Goal: Use online tool/utility: Utilize a website feature to perform a specific function

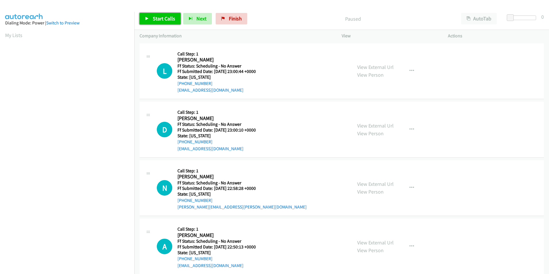
click at [154, 21] on span "Start Calls" at bounding box center [164, 18] width 22 height 7
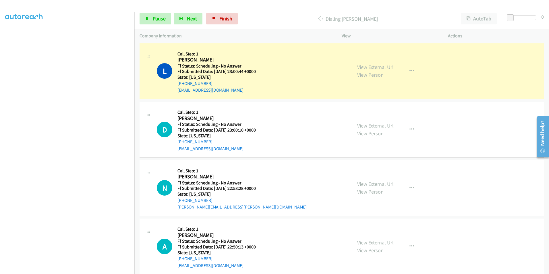
scroll to position [48, 0]
click at [371, 67] on link "View External Url" at bounding box center [375, 67] width 36 height 7
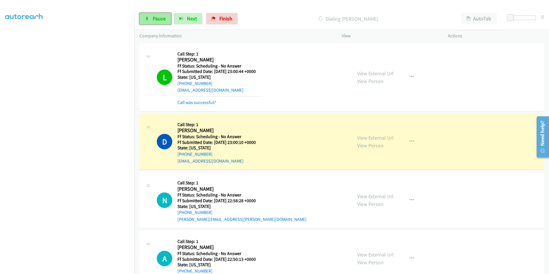
click at [165, 21] on link "Pause" at bounding box center [156, 18] width 32 height 11
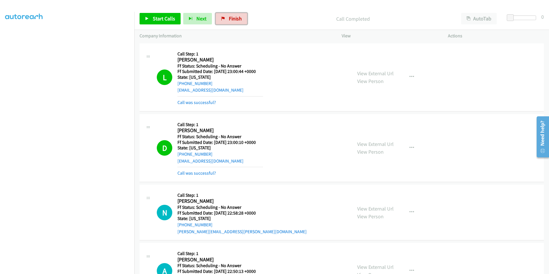
drag, startPoint x: 235, startPoint y: 17, endPoint x: 291, endPoint y: 27, distance: 57.5
click at [235, 17] on span "Finish" at bounding box center [235, 18] width 13 height 7
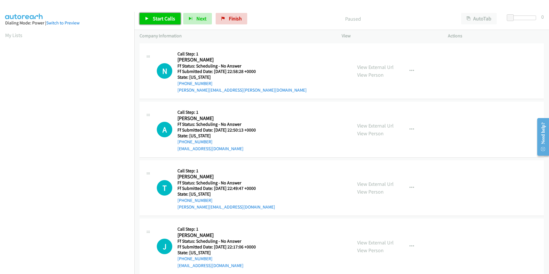
click at [167, 21] on span "Start Calls" at bounding box center [164, 18] width 22 height 7
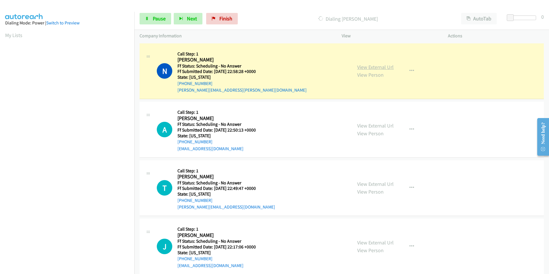
click at [374, 69] on link "View External Url" at bounding box center [375, 67] width 36 height 7
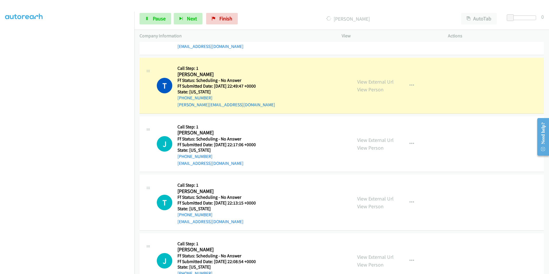
scroll to position [115, 0]
click at [384, 80] on link "View External Url" at bounding box center [375, 81] width 36 height 7
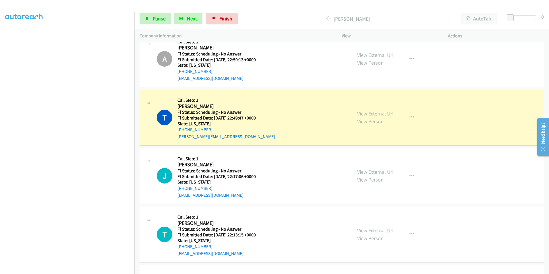
scroll to position [57, 0]
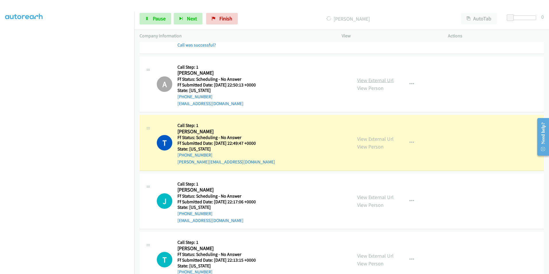
click at [370, 80] on link "View External Url" at bounding box center [375, 80] width 36 height 7
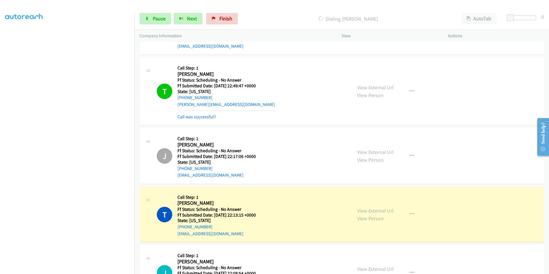
scroll to position [144, 0]
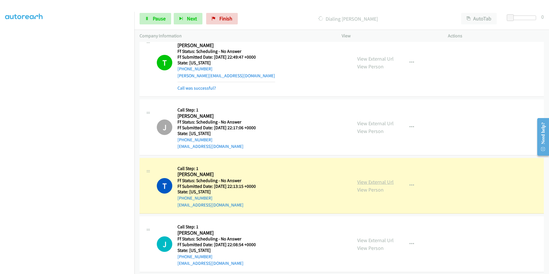
click at [377, 182] on link "View External Url" at bounding box center [375, 182] width 36 height 7
click at [378, 125] on link "View External Url" at bounding box center [375, 123] width 36 height 7
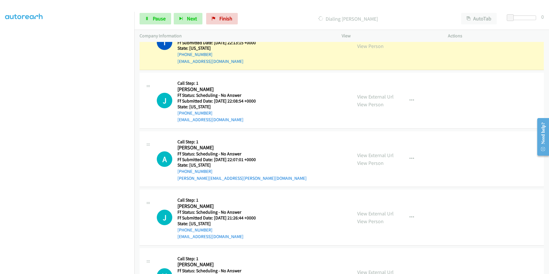
scroll to position [258, 0]
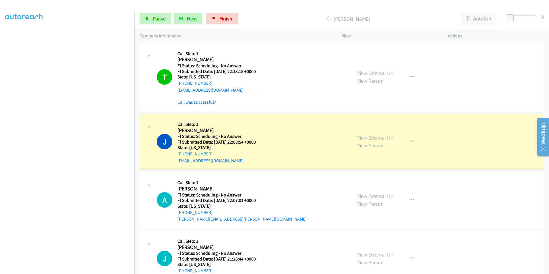
click at [380, 138] on link "View External Url" at bounding box center [375, 137] width 36 height 7
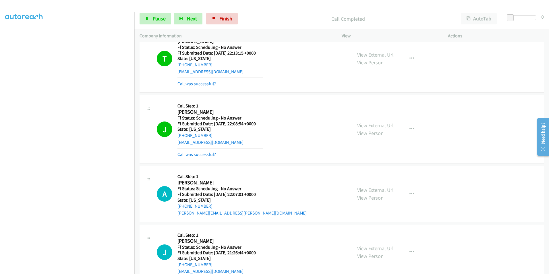
scroll to position [287, 0]
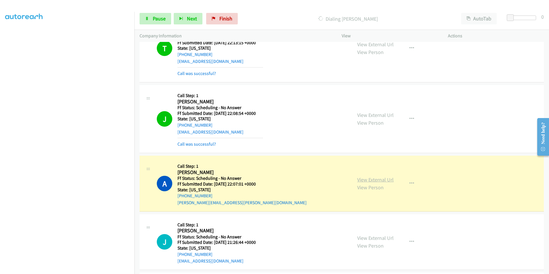
click at [371, 180] on link "View External Url" at bounding box center [375, 179] width 36 height 7
click at [383, 179] on div "View External Url View Person View External Url Email Schedule/Manage Callback …" at bounding box center [407, 183] width 111 height 45
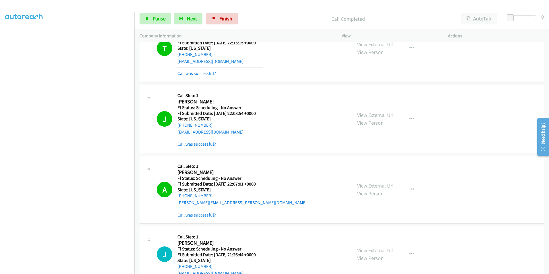
click at [367, 187] on link "View External Url" at bounding box center [375, 185] width 36 height 7
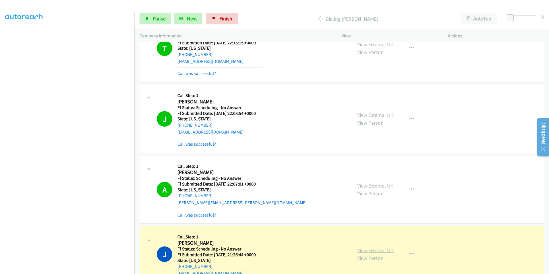
click at [372, 252] on link "View External Url" at bounding box center [375, 250] width 36 height 7
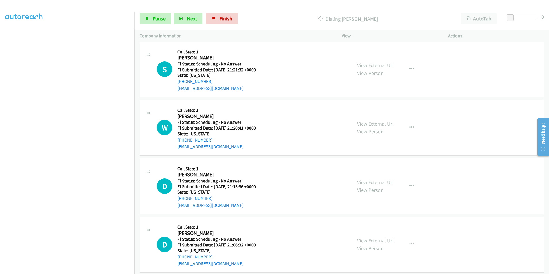
scroll to position [546, 0]
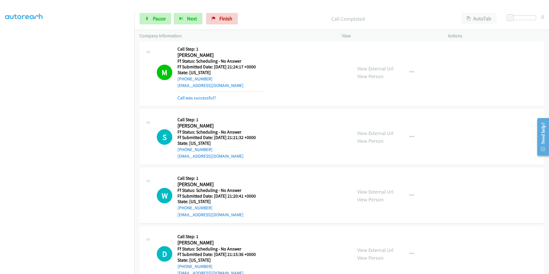
drag, startPoint x: 364, startPoint y: 60, endPoint x: 365, endPoint y: 65, distance: 4.9
click at [364, 61] on div "View External Url View Person View External Url Email Schedule/Manage Callback …" at bounding box center [407, 72] width 111 height 57
click at [365, 67] on link "View External Url" at bounding box center [375, 68] width 36 height 7
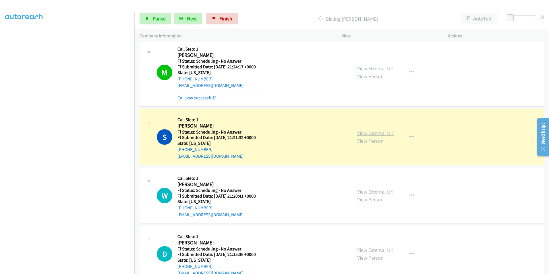
click at [377, 135] on link "View External Url" at bounding box center [375, 133] width 36 height 7
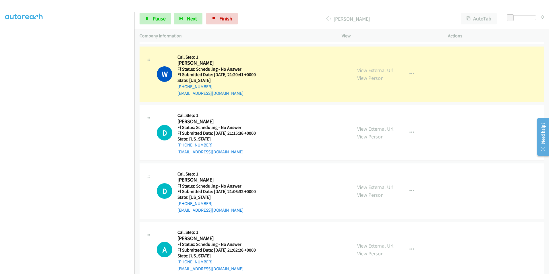
scroll to position [689, 0]
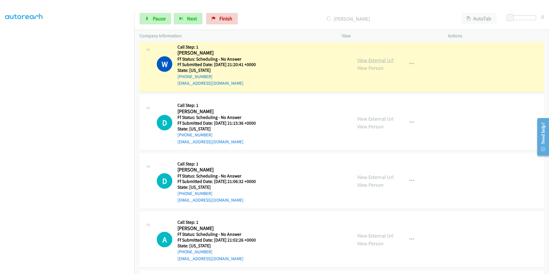
click at [385, 61] on link "View External Url" at bounding box center [375, 60] width 36 height 7
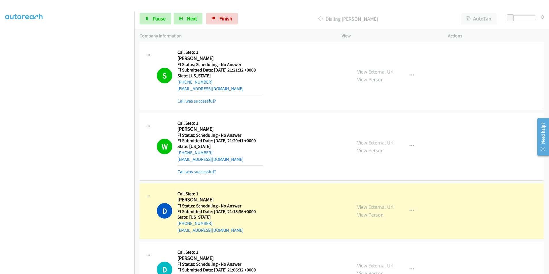
scroll to position [603, 0]
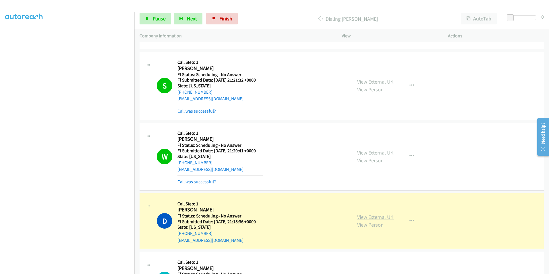
click at [378, 220] on link "View External Url" at bounding box center [375, 217] width 36 height 7
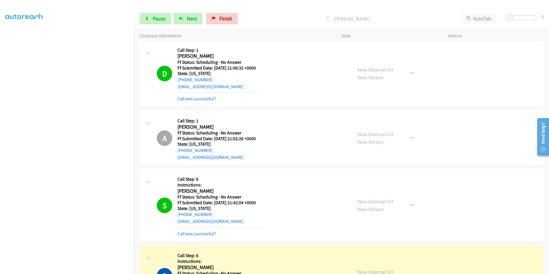
scroll to position [833, 0]
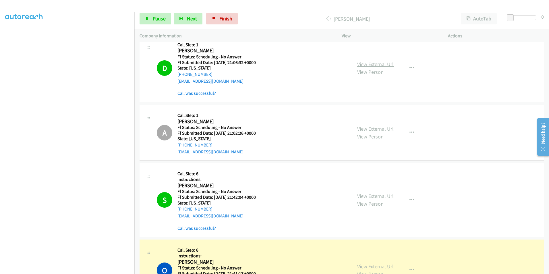
click at [368, 63] on link "View External Url" at bounding box center [375, 64] width 36 height 7
click at [363, 128] on link "View External Url" at bounding box center [375, 128] width 36 height 7
click at [376, 193] on link "View External Url" at bounding box center [375, 196] width 36 height 7
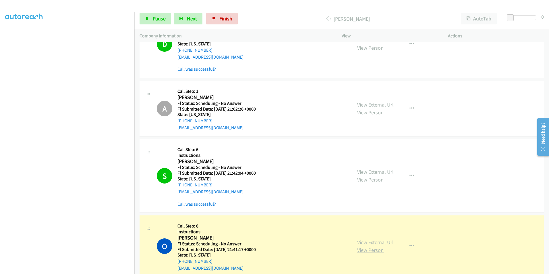
scroll to position [890, 0]
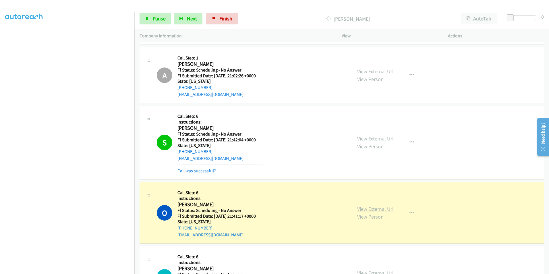
click at [368, 209] on link "View External Url" at bounding box center [375, 209] width 36 height 7
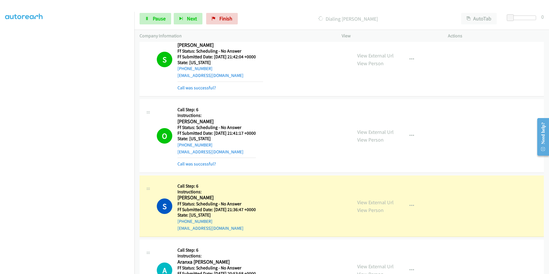
scroll to position [976, 0]
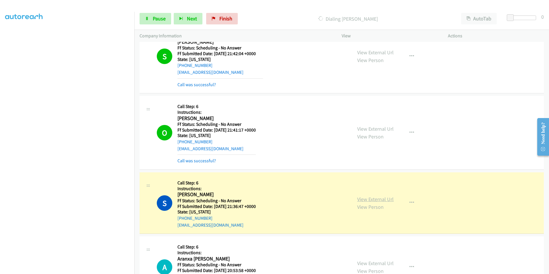
click at [373, 199] on link "View External Url" at bounding box center [375, 199] width 36 height 7
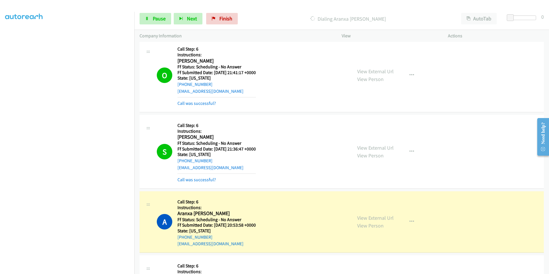
scroll to position [1120, 0]
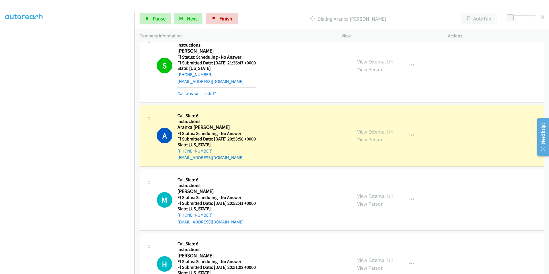
click at [376, 134] on link "View External Url" at bounding box center [375, 131] width 36 height 7
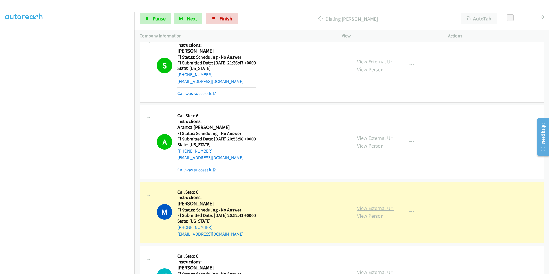
click at [385, 206] on link "View External Url" at bounding box center [375, 208] width 36 height 7
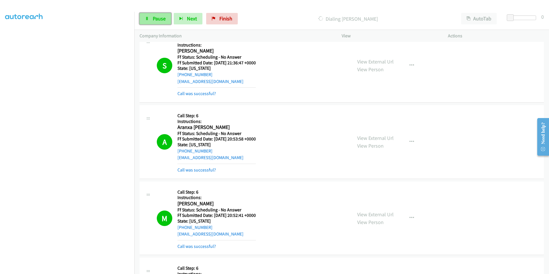
click at [156, 19] on span "Pause" at bounding box center [159, 18] width 13 height 7
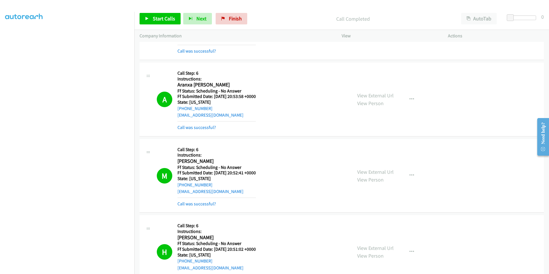
scroll to position [1206, 0]
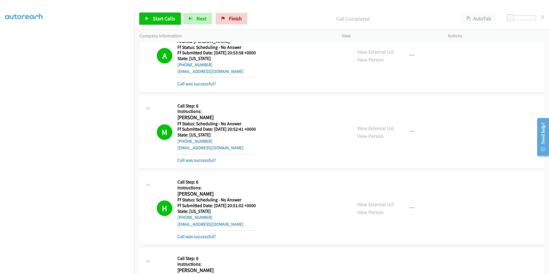
click at [158, 18] on span "Start Calls" at bounding box center [164, 18] width 22 height 7
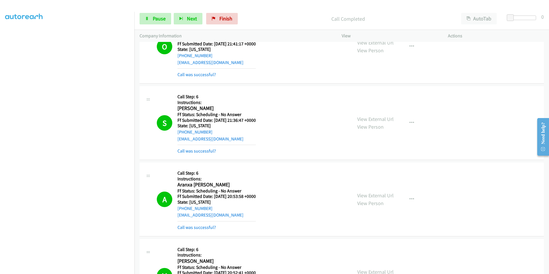
scroll to position [1120, 0]
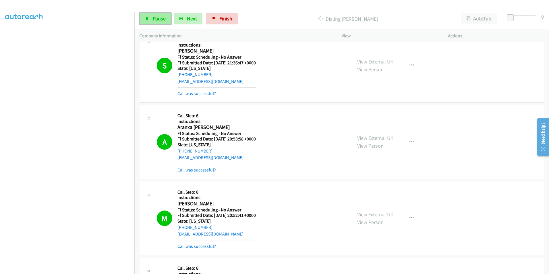
click at [162, 20] on span "Pause" at bounding box center [159, 18] width 13 height 7
click at [229, 21] on span "Finish" at bounding box center [235, 18] width 13 height 7
